Goal: Download file/media

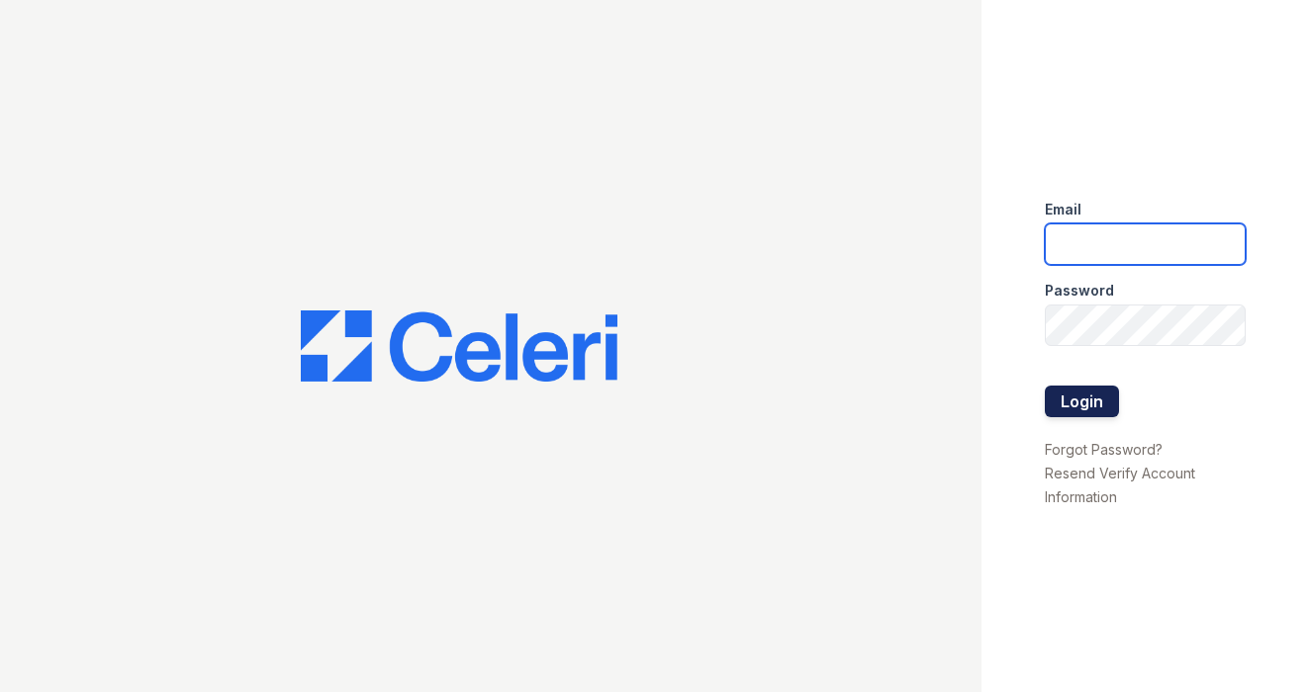
type input "[EMAIL_ADDRESS][DOMAIN_NAME]"
click at [1075, 396] on button "Login" at bounding box center [1082, 402] width 74 height 32
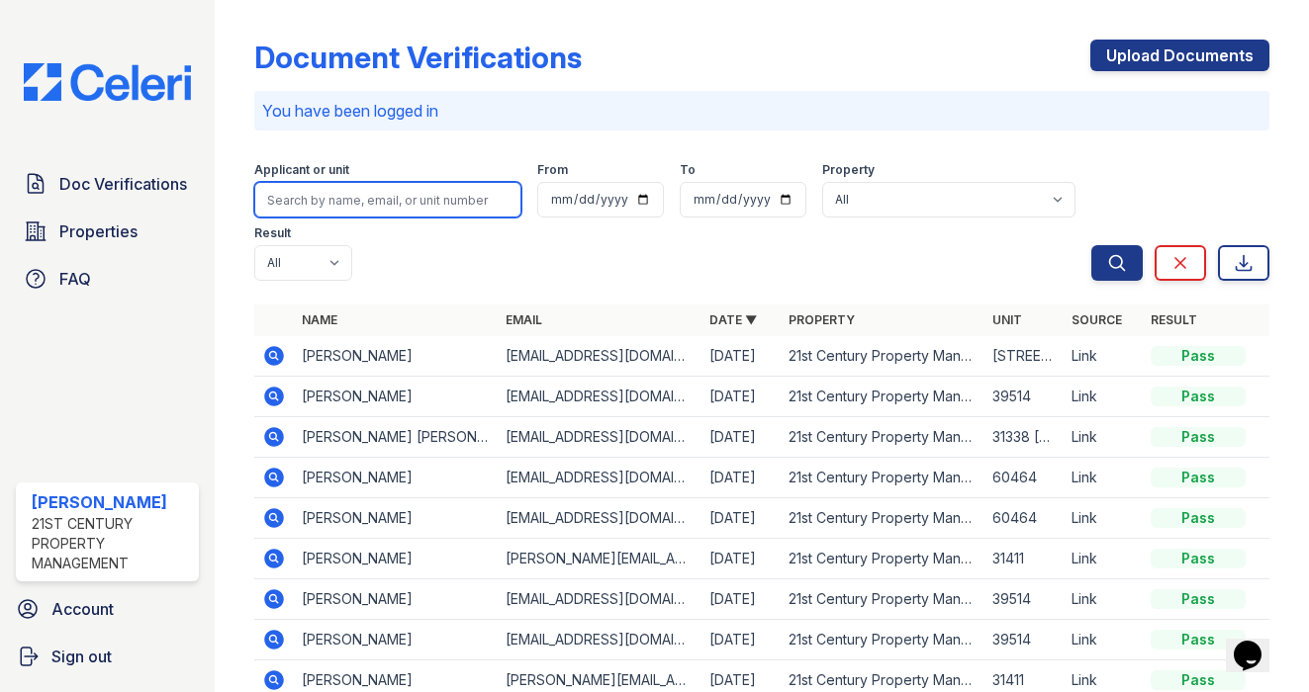
click at [376, 202] on input "search" at bounding box center [388, 200] width 268 height 36
type input "bryan"
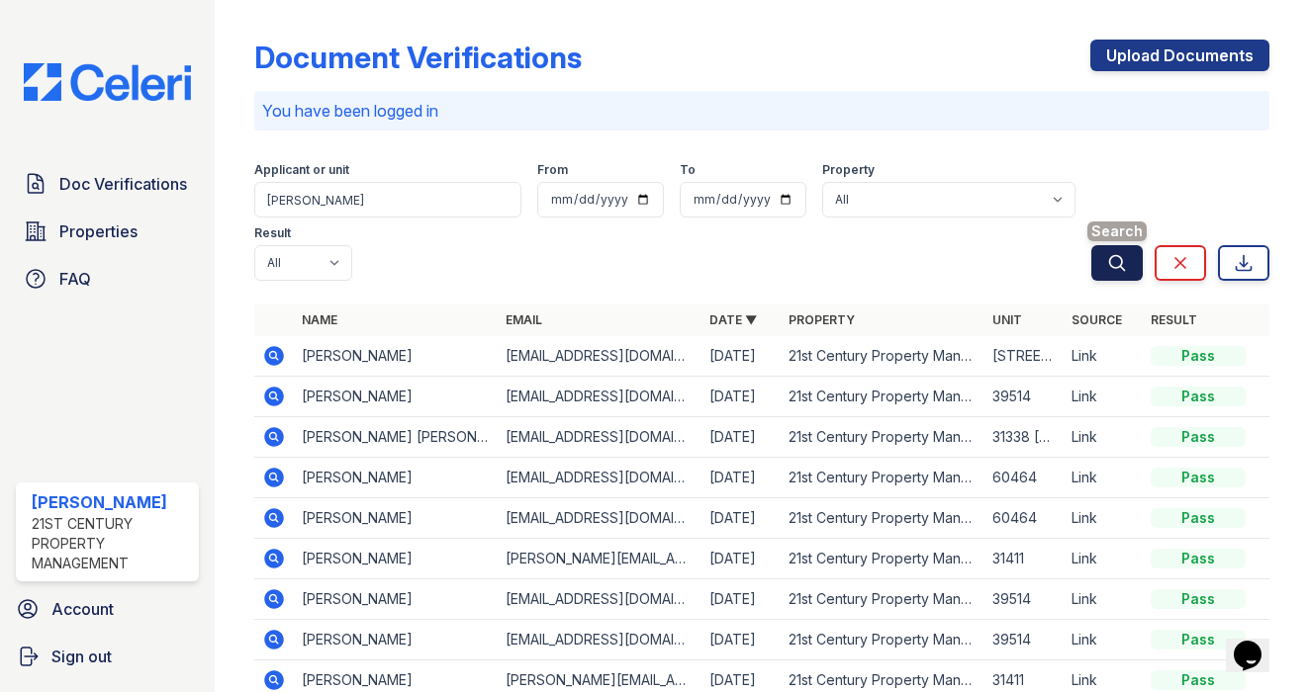
click at [1091, 264] on button "Search" at bounding box center [1116, 263] width 51 height 36
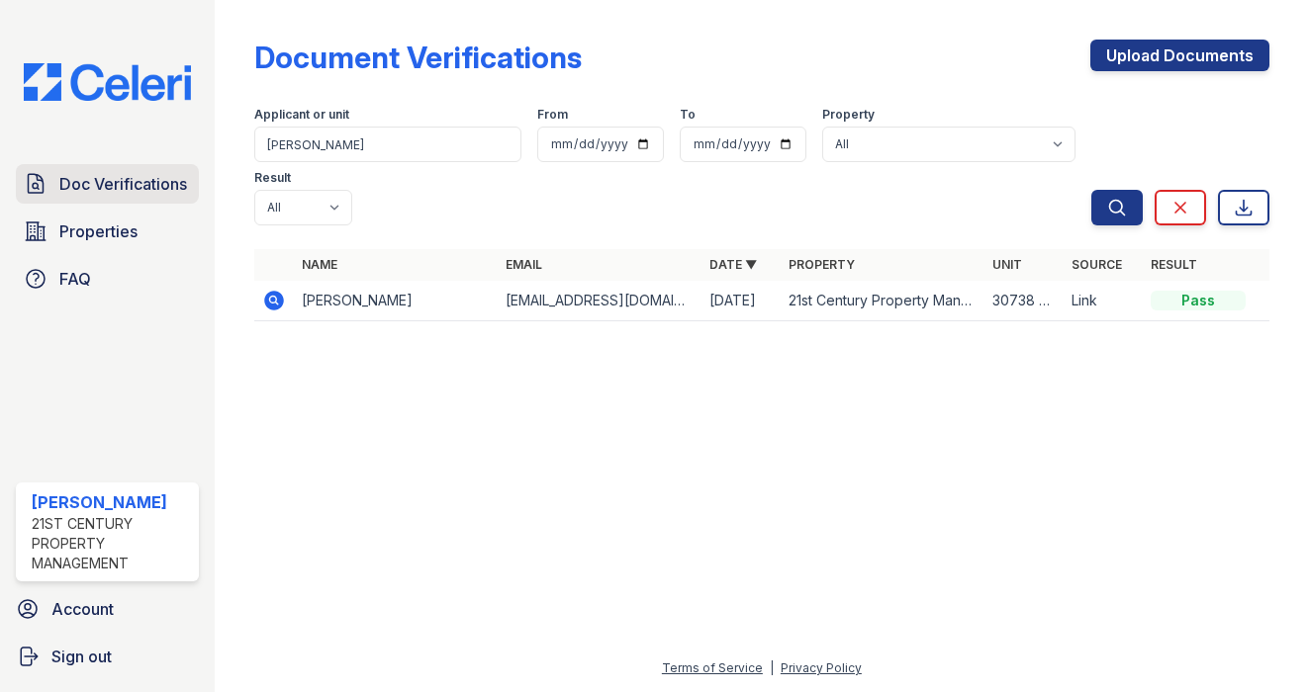
click at [145, 178] on span "Doc Verifications" at bounding box center [123, 184] width 128 height 24
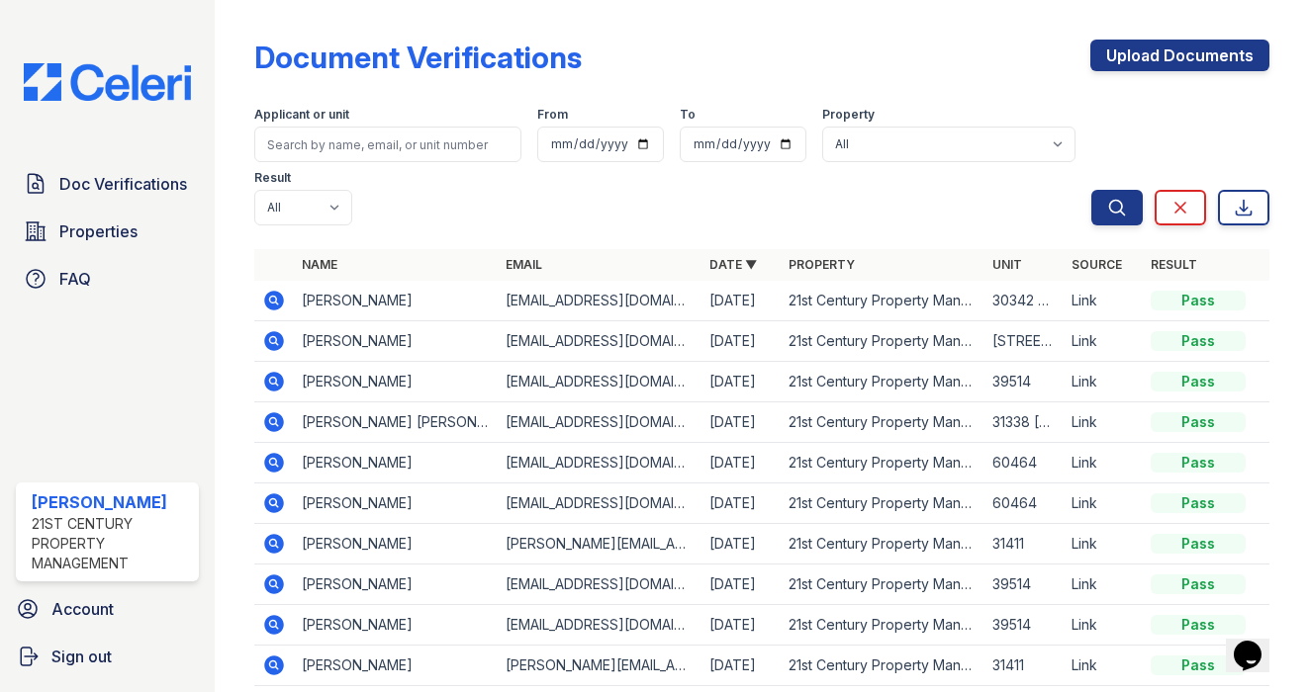
click at [276, 295] on icon at bounding box center [274, 301] width 20 height 20
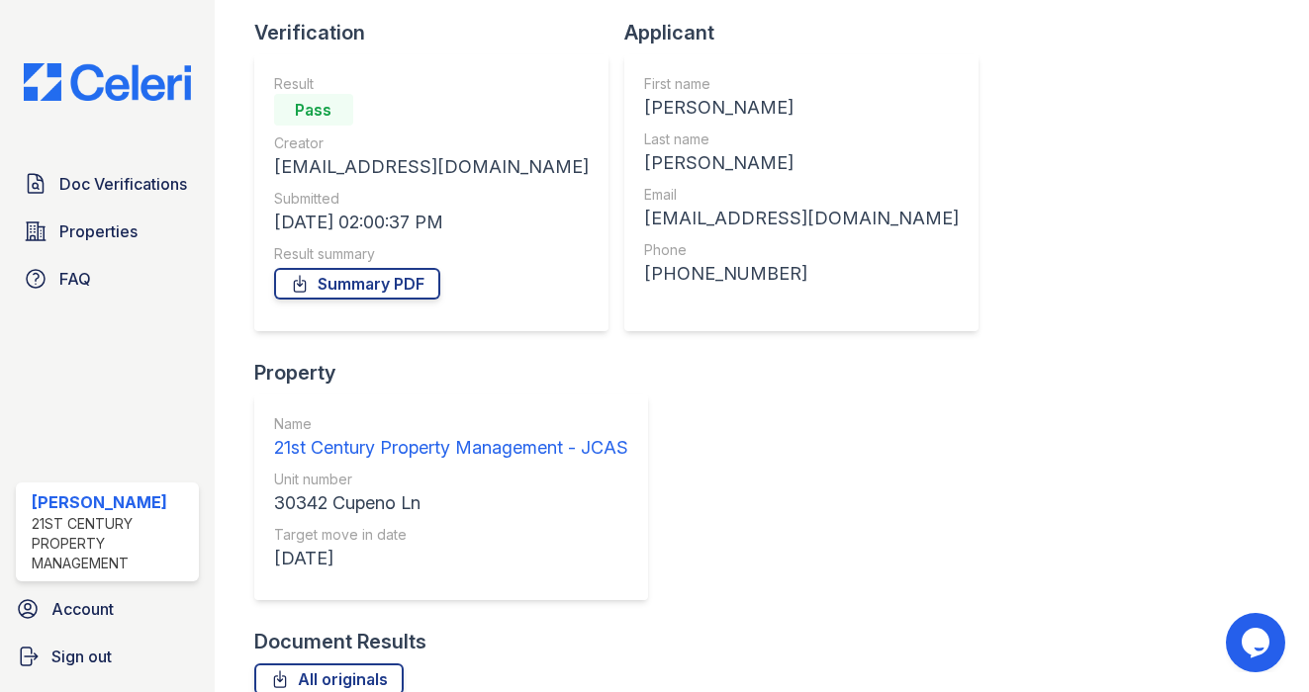
scroll to position [141, 0]
